Goal: Task Accomplishment & Management: Manage account settings

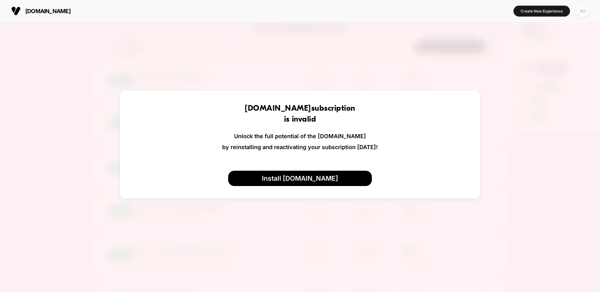
click at [583, 10] on div "AO" at bounding box center [583, 11] width 12 height 12
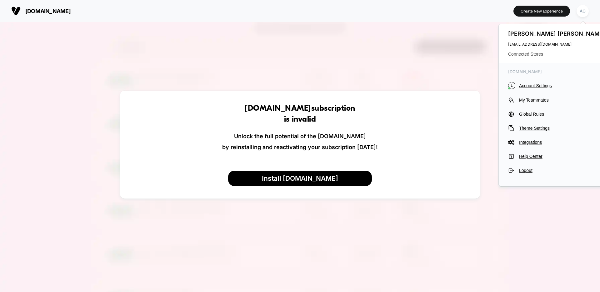
click at [538, 54] on span "Connected Stores" at bounding box center [557, 54] width 99 height 5
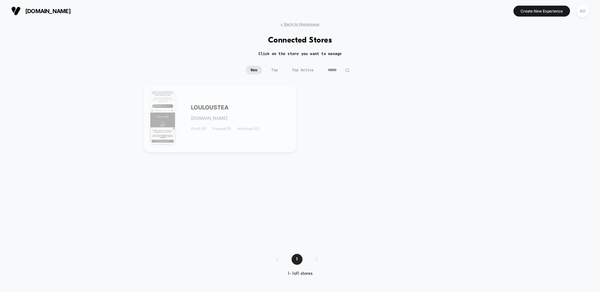
click at [307, 27] on div "< Back to Homepage Connected Stores Click on the store you want to manage New T…" at bounding box center [300, 154] width 600 height 264
click at [303, 23] on span "< Back to Homepage" at bounding box center [299, 24] width 39 height 5
